Goal: Task Accomplishment & Management: Use online tool/utility

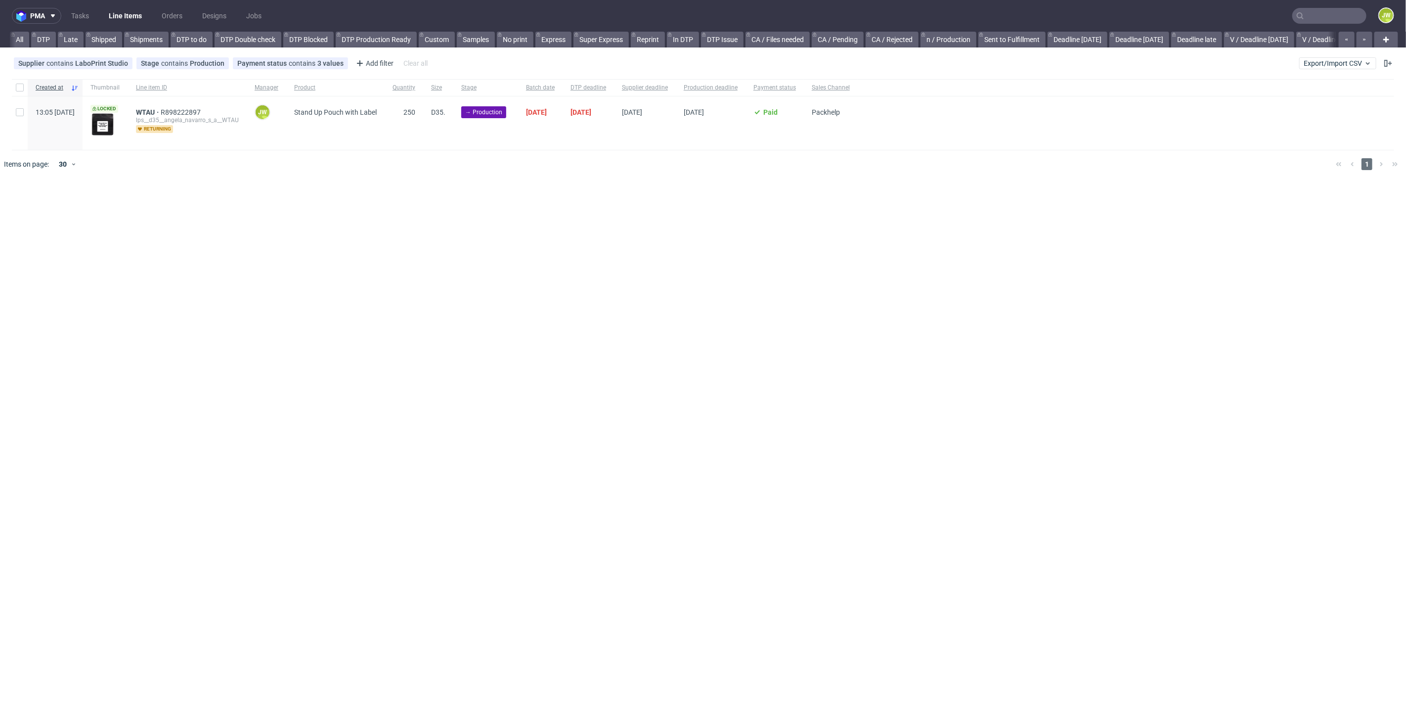
scroll to position [0, 1813]
click at [1335, 67] on span "Export/Import CSV" at bounding box center [1337, 63] width 68 height 8
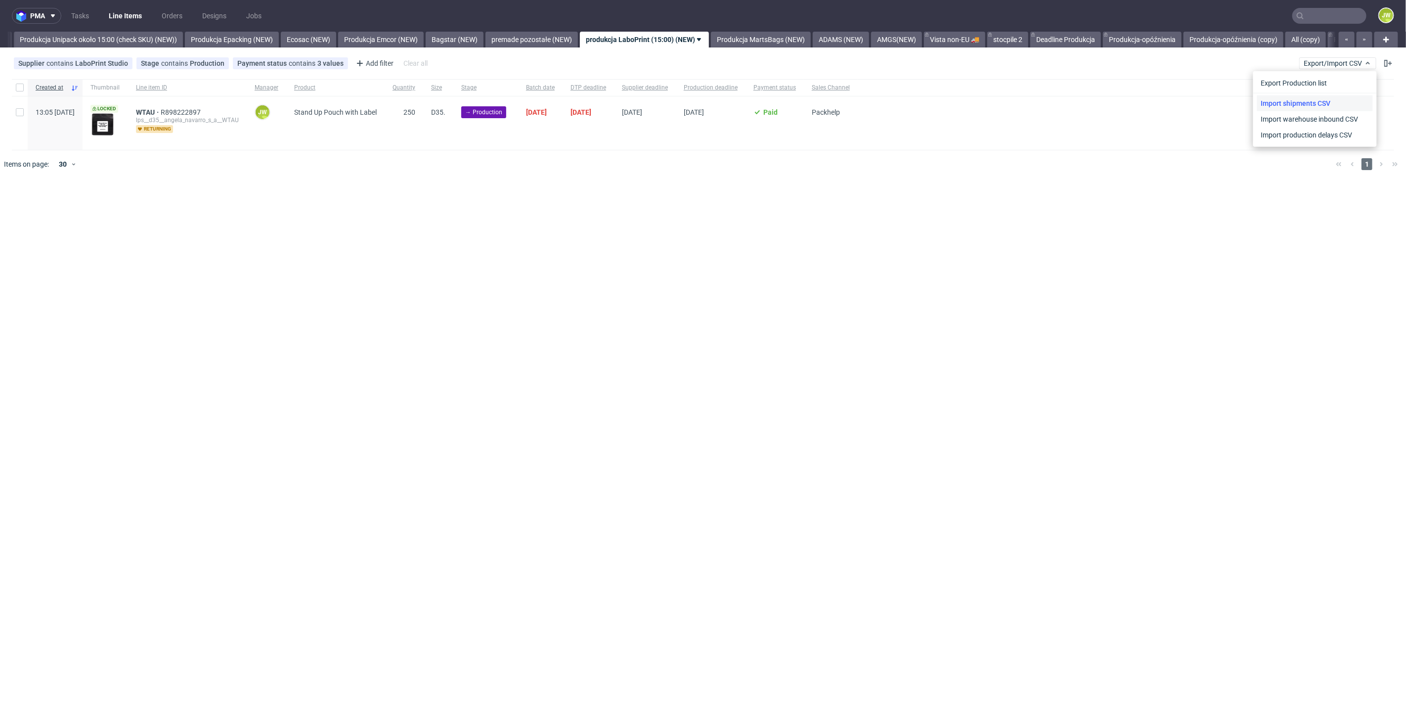
click at [1310, 98] on link "Import shipments CSV" at bounding box center [1315, 103] width 116 height 16
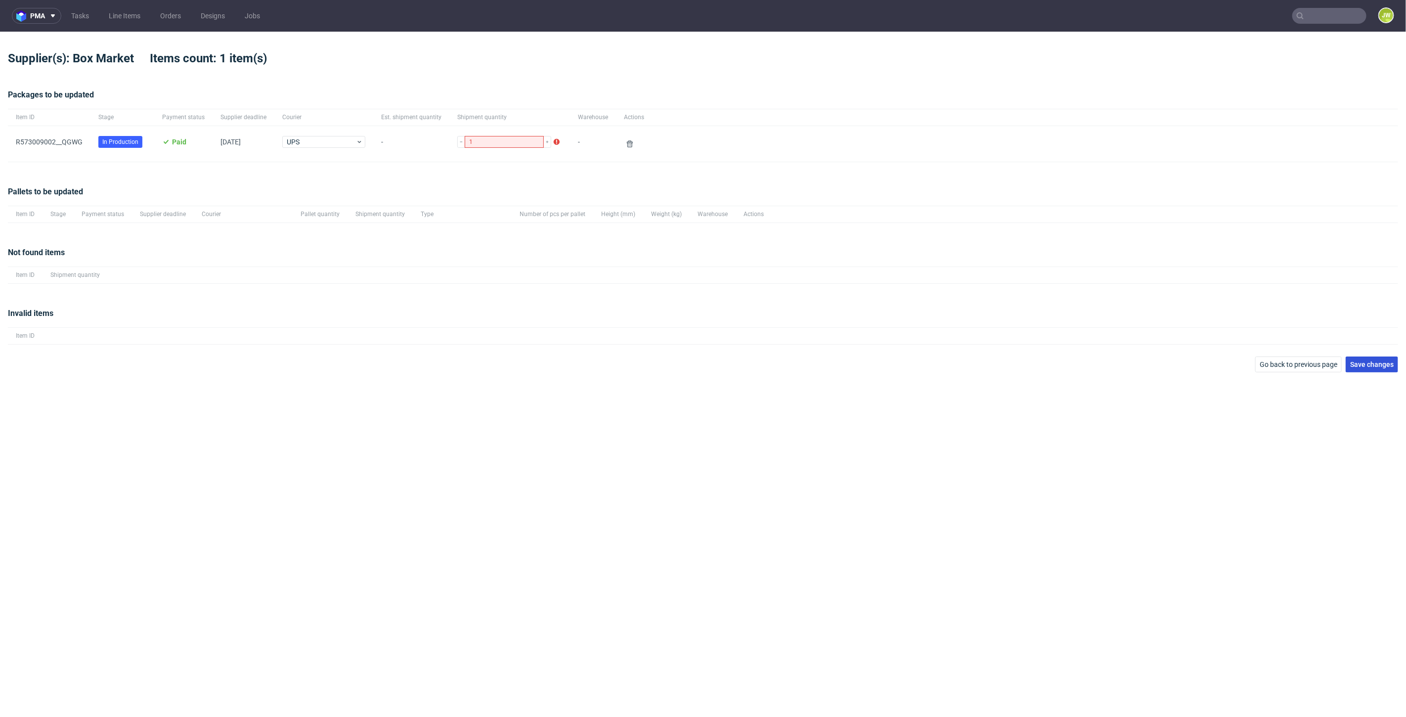
click at [1367, 366] on span "Save changes" at bounding box center [1371, 364] width 43 height 7
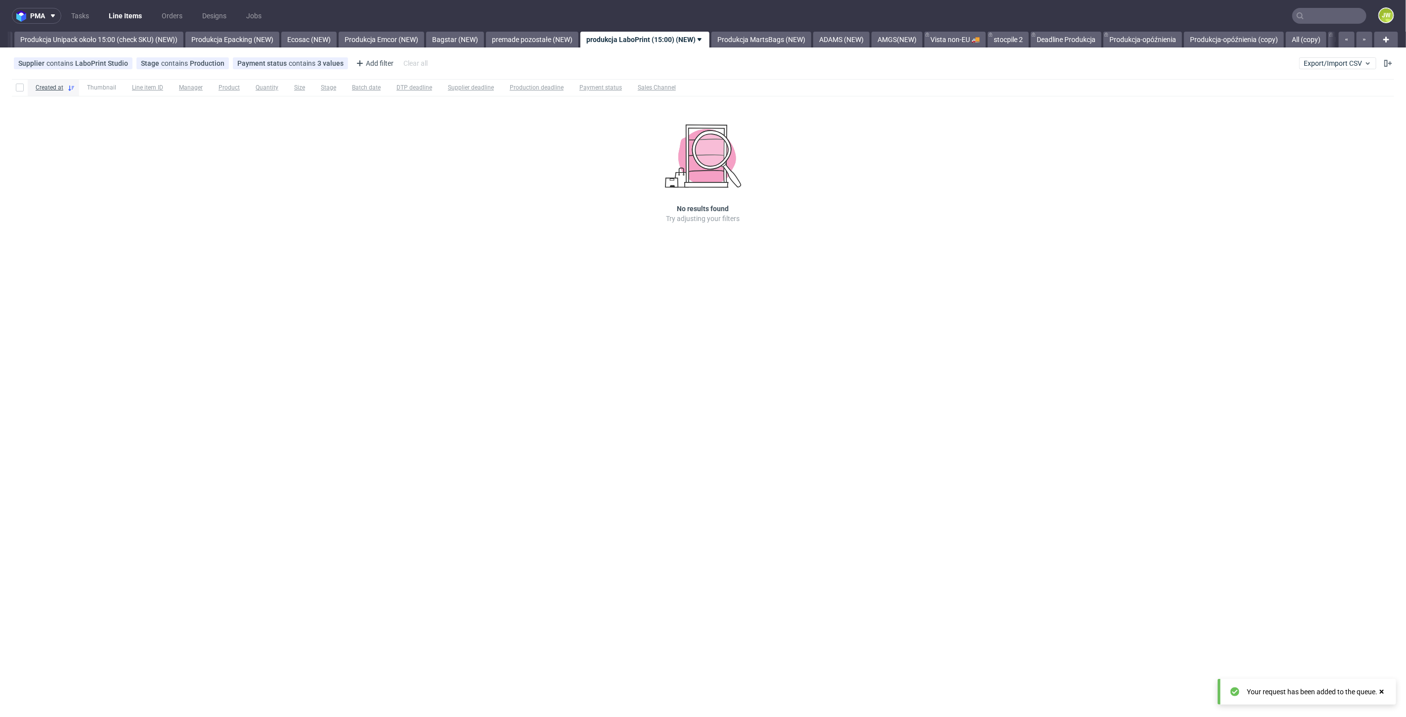
scroll to position [0, 1813]
drag, startPoint x: 863, startPoint y: 92, endPoint x: 1057, endPoint y: 81, distance: 194.1
click at [893, 95] on div at bounding box center [1039, 87] width 710 height 17
click at [1319, 67] on button "Export/Import CSV" at bounding box center [1337, 63] width 77 height 12
click at [1283, 100] on link "Import shipments CSV" at bounding box center [1315, 103] width 116 height 16
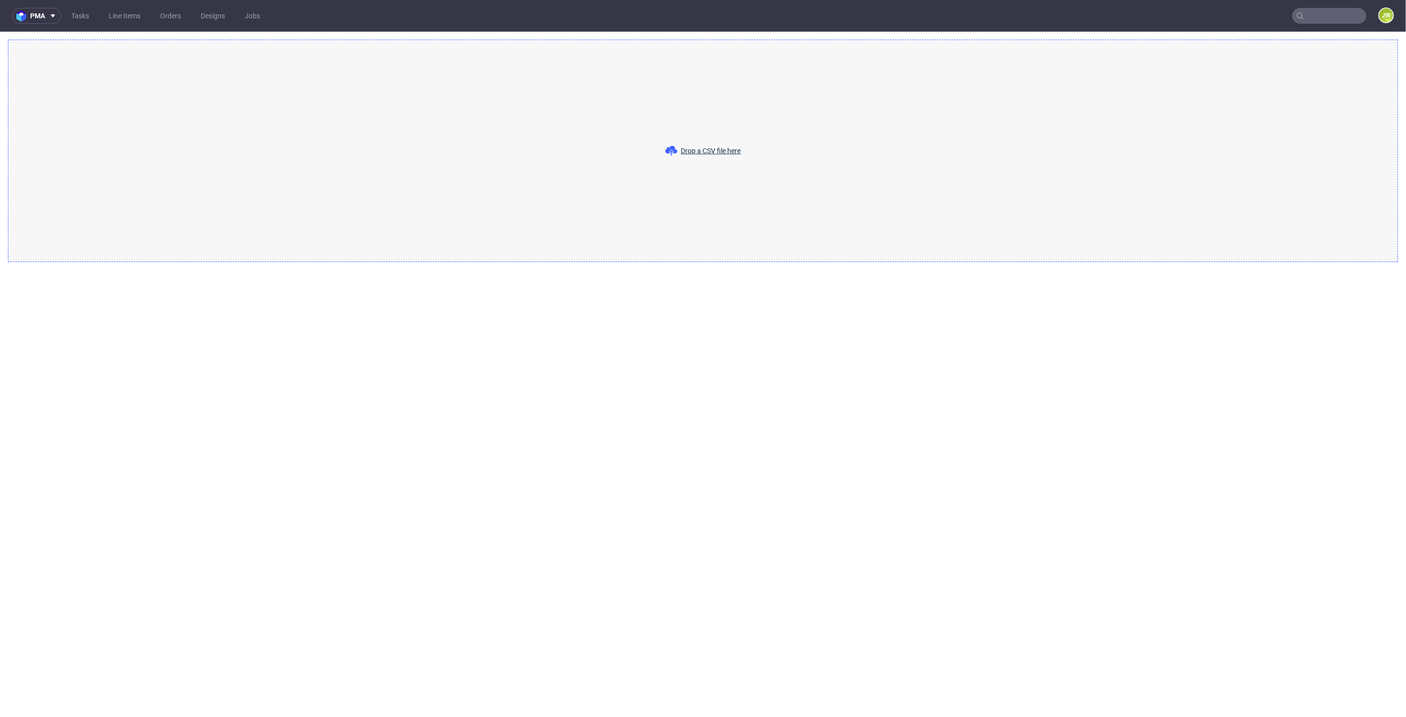
click at [696, 155] on span "Drop a CSV file here" at bounding box center [711, 151] width 60 height 10
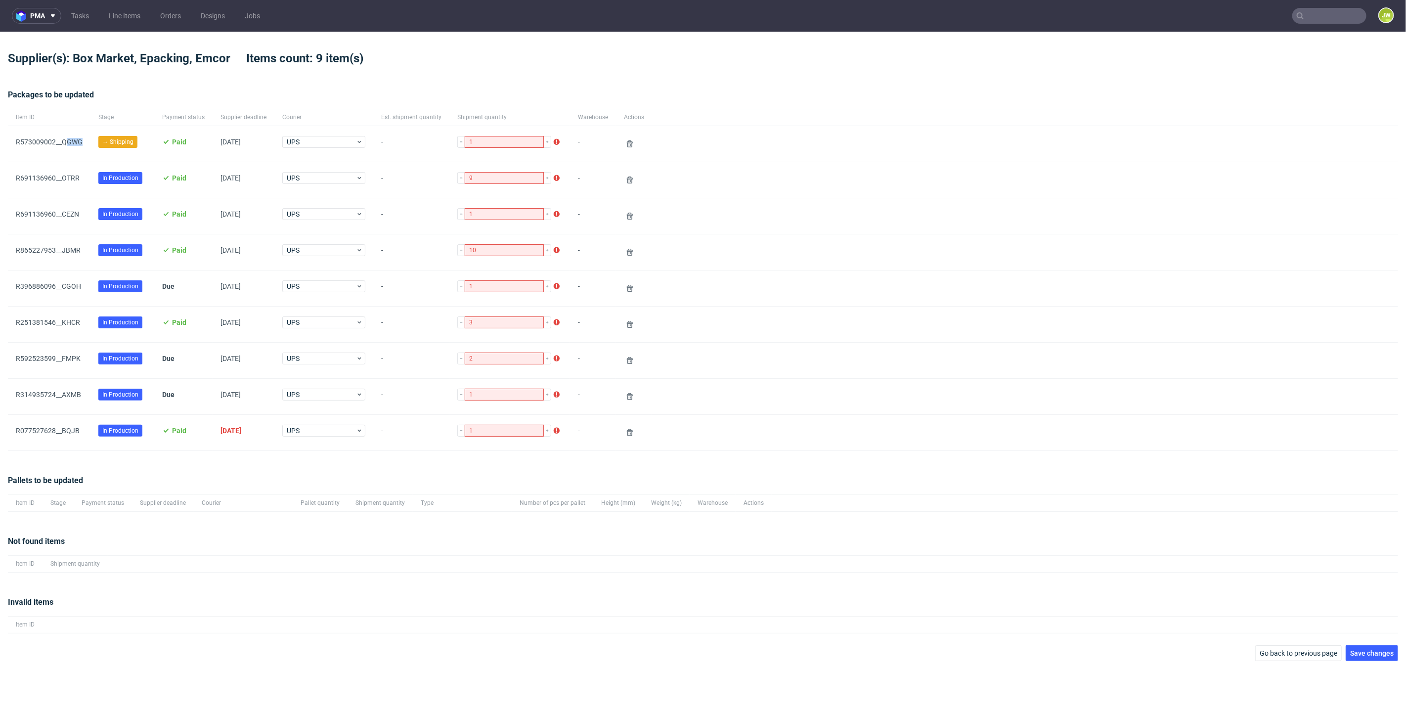
drag, startPoint x: 85, startPoint y: 142, endPoint x: 68, endPoint y: 147, distance: 17.7
click at [67, 147] on div "R573009002__QGWG" at bounding box center [49, 144] width 83 height 36
click at [626, 143] on icon at bounding box center [630, 144] width 8 height 8
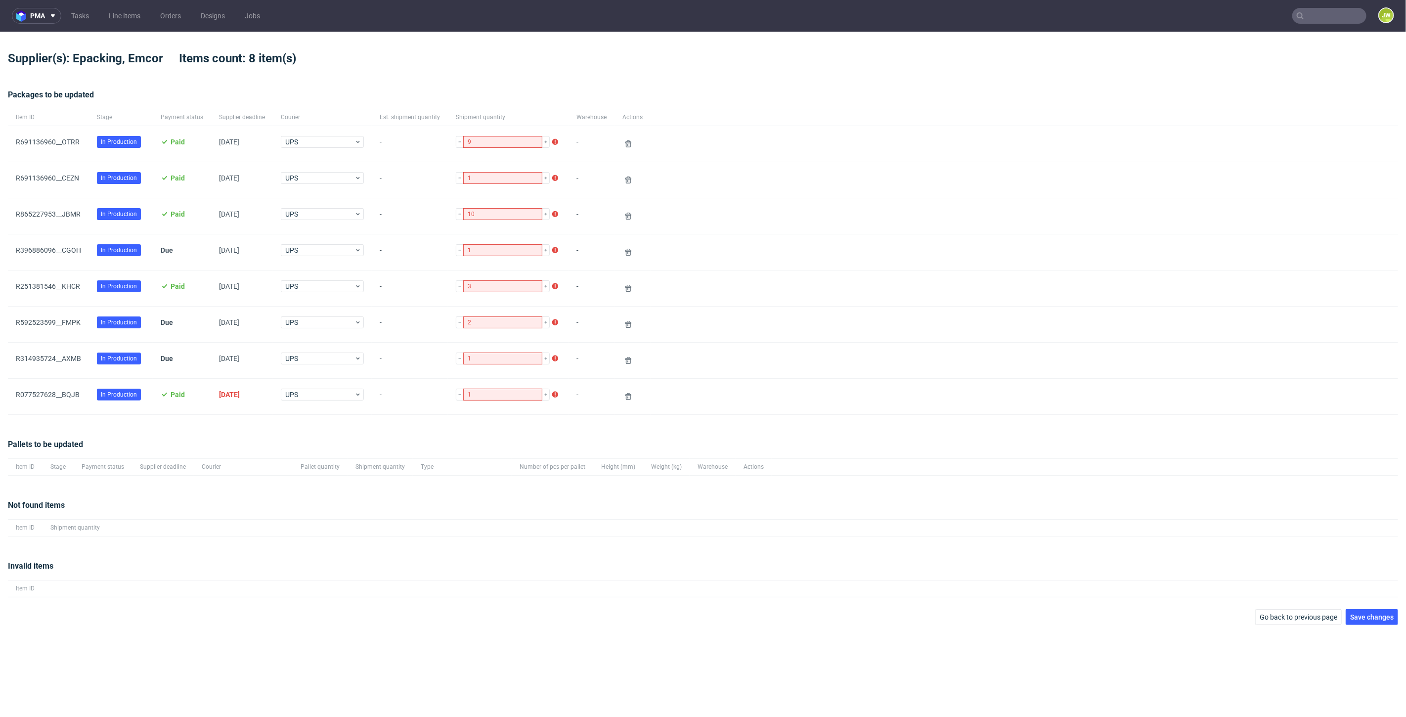
click at [888, 149] on div at bounding box center [1023, 144] width 747 height 36
click at [1367, 620] on button "Save changes" at bounding box center [1371, 617] width 52 height 16
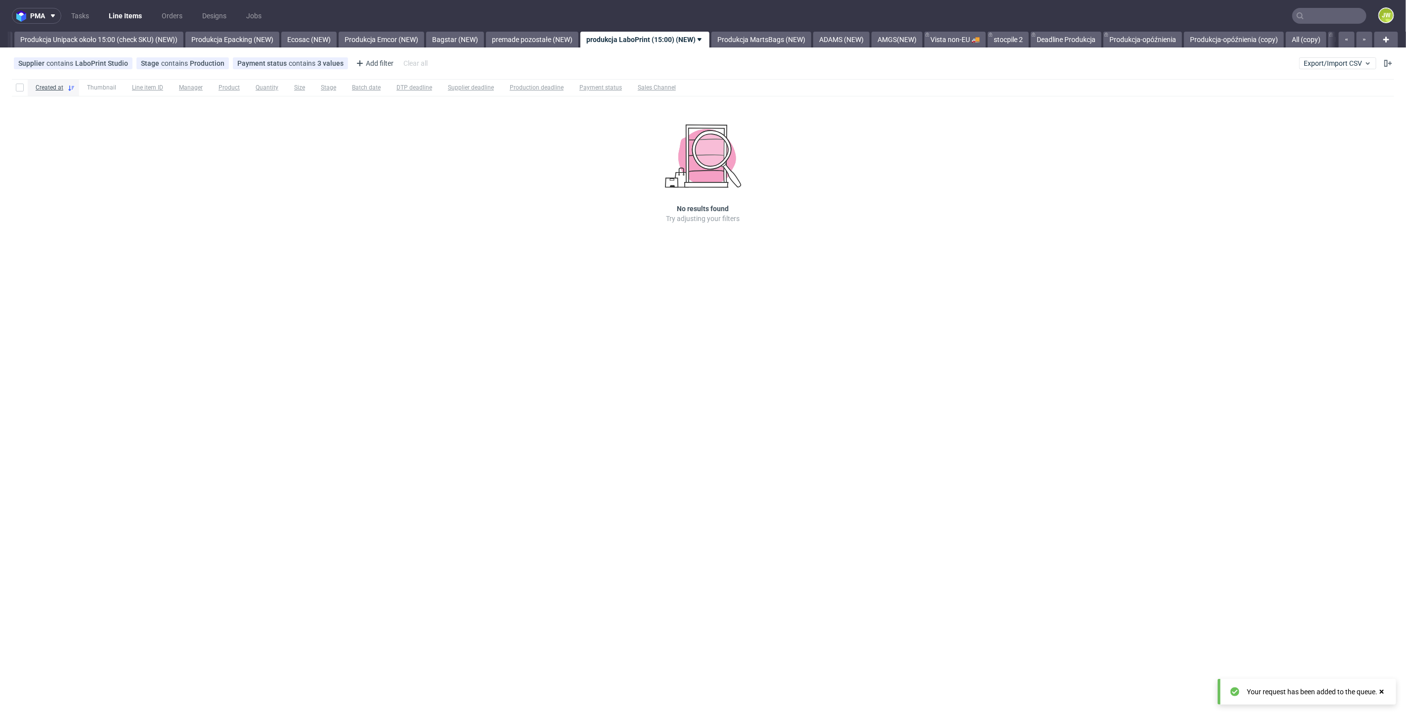
scroll to position [0, 1813]
